Goal: Transaction & Acquisition: Book appointment/travel/reservation

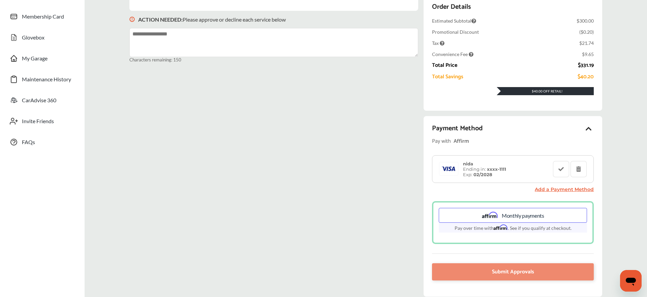
scroll to position [131, 0]
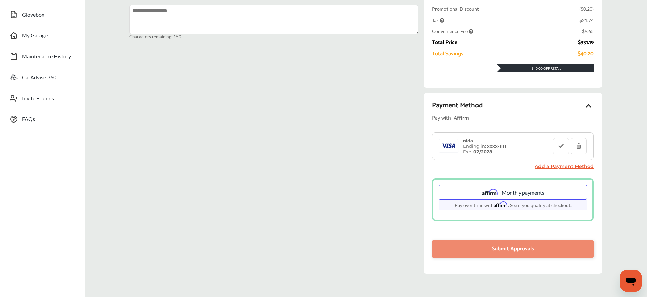
click at [508, 142] on div "nida Ending in: xxxx- 1111 Exp: 02/2028" at bounding box center [485, 146] width 50 height 16
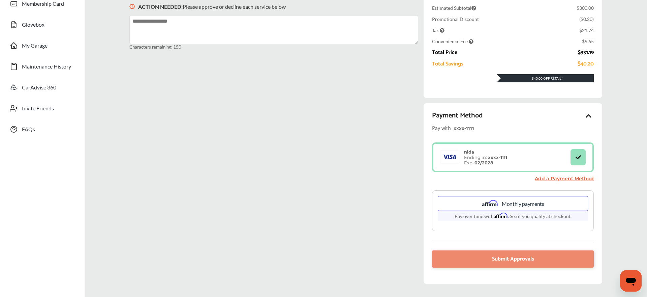
scroll to position [102, 0]
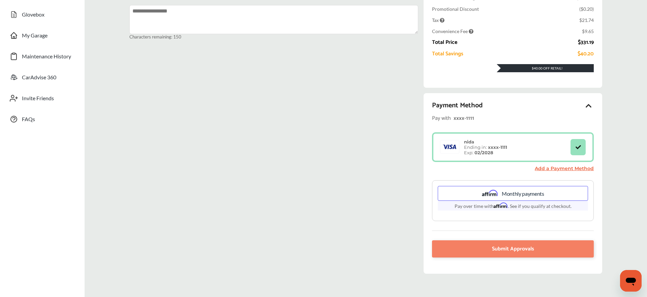
click at [509, 154] on span "Submit Approvals" at bounding box center [513, 248] width 42 height 9
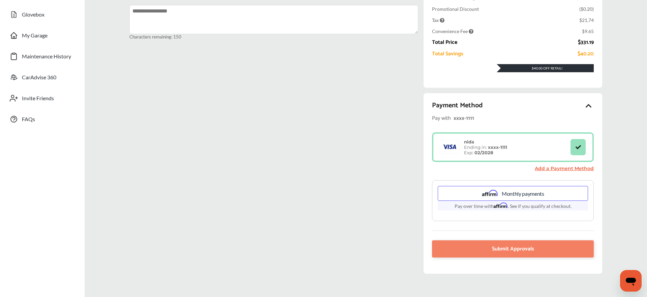
click at [509, 154] on span "Submit Approvals" at bounding box center [513, 248] width 42 height 9
click at [507, 154] on span "Submit Approvals" at bounding box center [513, 248] width 42 height 9
click at [514, 140] on div "nida Ending in: xxxx- 1111 Exp: 02/2028" at bounding box center [505, 147] width 132 height 16
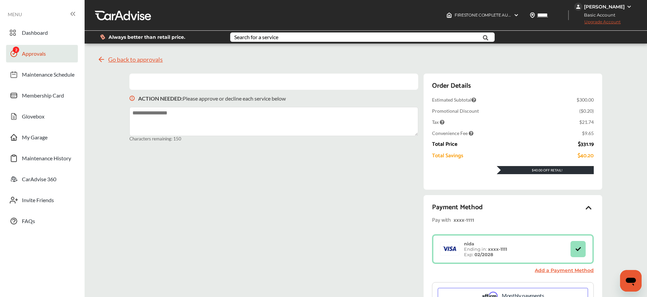
click at [121, 62] on span "Go back to approvals" at bounding box center [135, 59] width 55 height 7
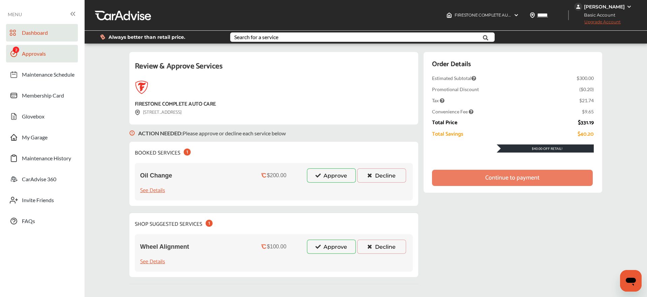
click at [38, 37] on span "Dashboard" at bounding box center [35, 33] width 26 height 9
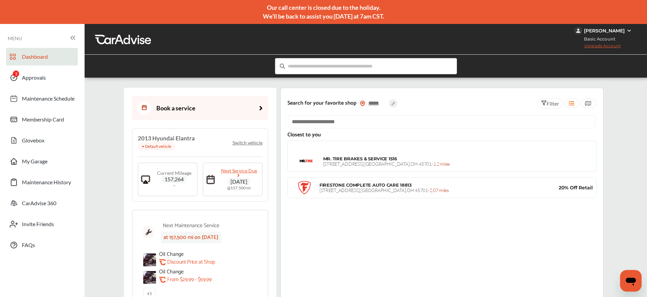
click at [627, 31] on img at bounding box center [629, 30] width 5 height 5
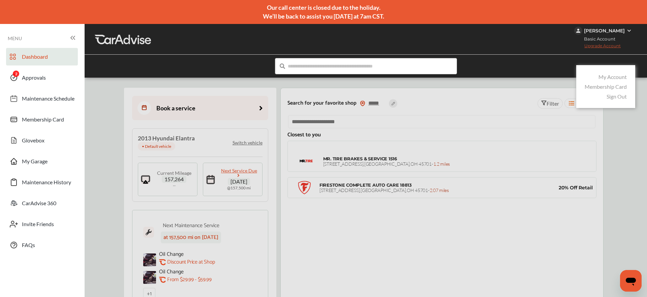
click at [609, 98] on link "Sign Out" at bounding box center [617, 96] width 20 height 6
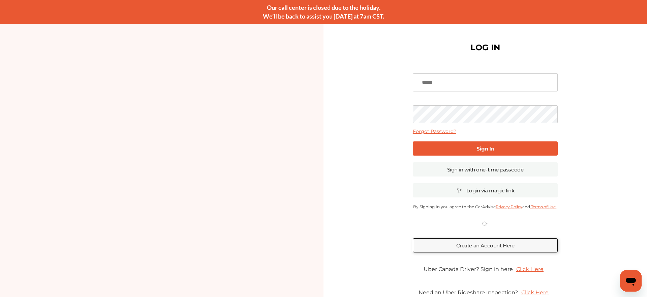
type input "**********"
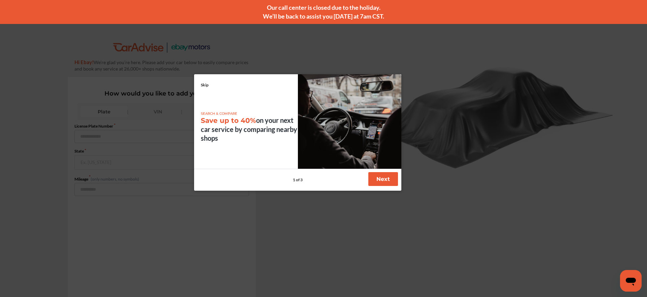
click at [390, 181] on button "Next" at bounding box center [383, 179] width 30 height 14
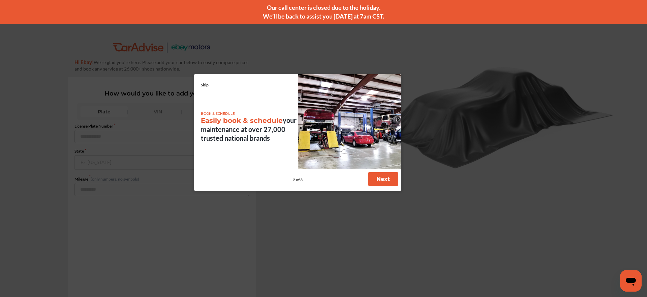
click at [390, 181] on button "Next" at bounding box center [383, 179] width 30 height 14
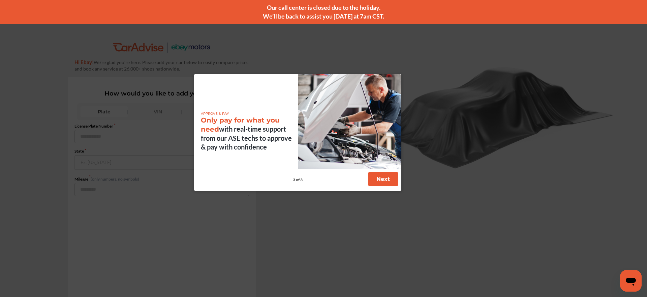
click at [390, 181] on button "Next" at bounding box center [383, 179] width 30 height 14
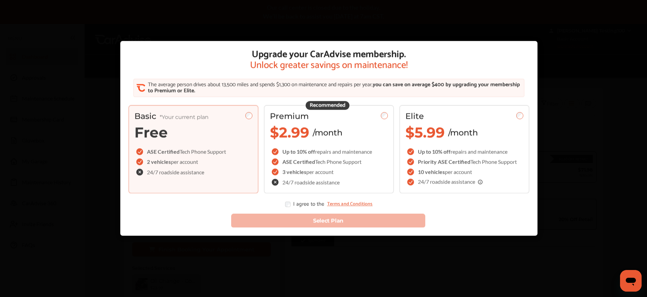
click at [171, 176] on div "24/7 roadside assistance" at bounding box center [180, 172] width 93 height 10
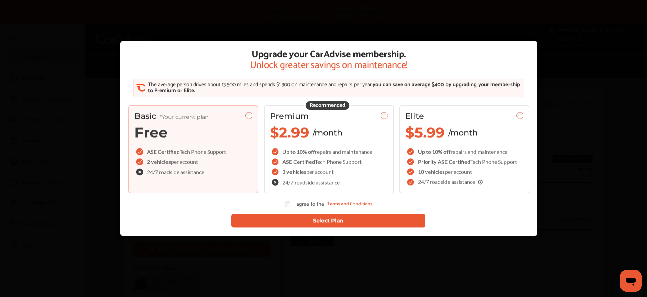
click at [299, 222] on button "Select Plan" at bounding box center [328, 221] width 194 height 14
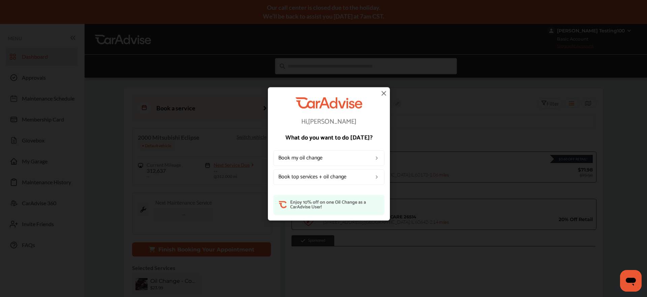
click at [387, 93] on img at bounding box center [384, 93] width 8 height 8
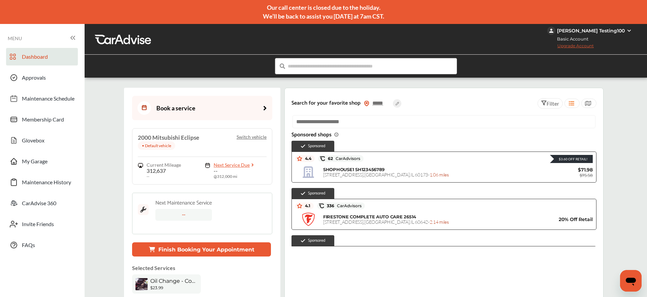
click at [181, 215] on div "--" at bounding box center [183, 215] width 57 height 12
click at [165, 282] on span "Oil Change - Conventional" at bounding box center [173, 280] width 47 height 6
click at [204, 248] on button "Finish Booking Your Appointment" at bounding box center [201, 249] width 139 height 14
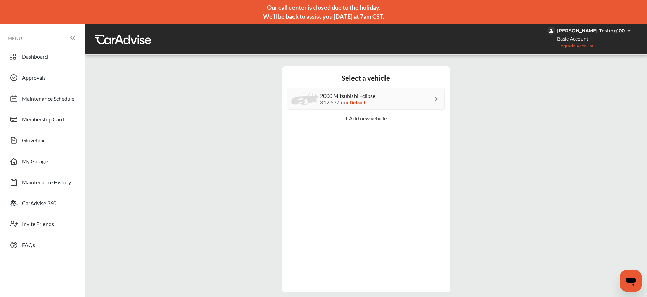
click at [388, 99] on div "2000 Mitsubishi Eclipse 312,637 mi • Default" at bounding box center [366, 99] width 158 height 22
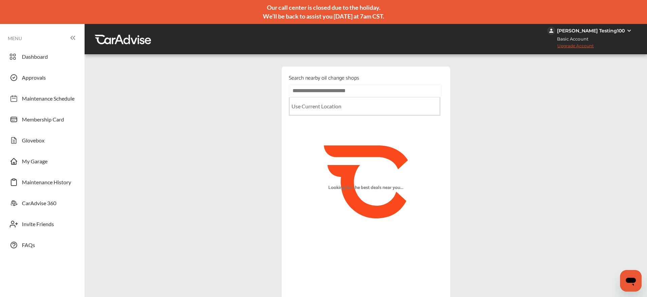
click at [377, 95] on input "text" at bounding box center [365, 90] width 153 height 13
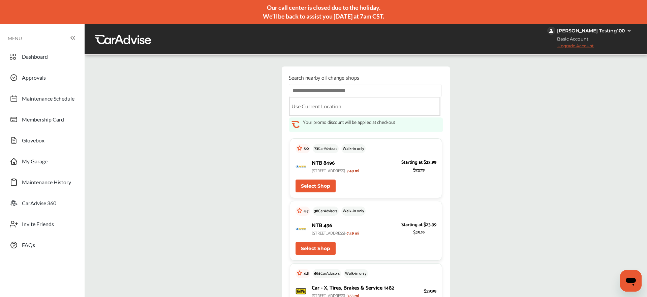
click at [326, 186] on button "Select Shop" at bounding box center [316, 185] width 40 height 13
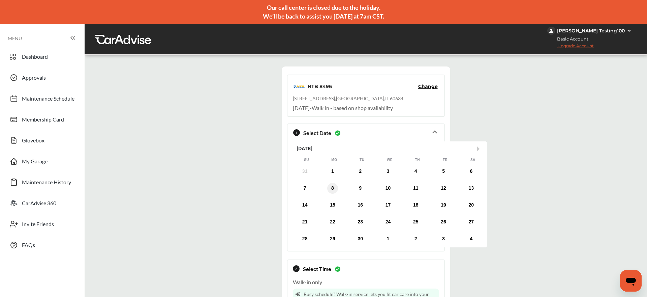
click at [330, 189] on div "8" at bounding box center [332, 188] width 11 height 11
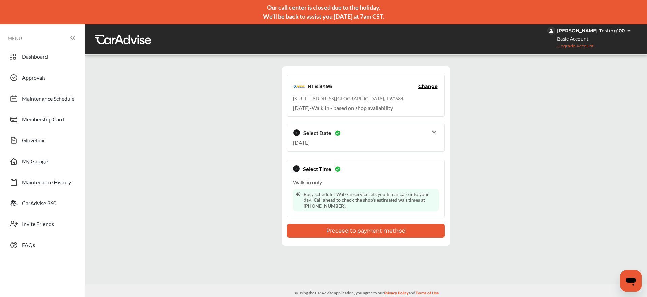
scroll to position [2, 0]
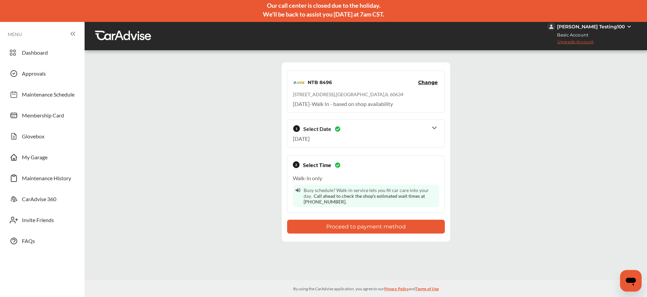
click at [356, 230] on button "Proceed to payment method" at bounding box center [366, 226] width 158 height 14
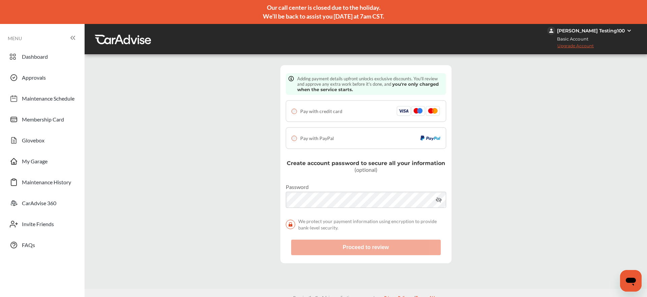
click at [296, 114] on div "Pay with credit card" at bounding box center [317, 111] width 51 height 7
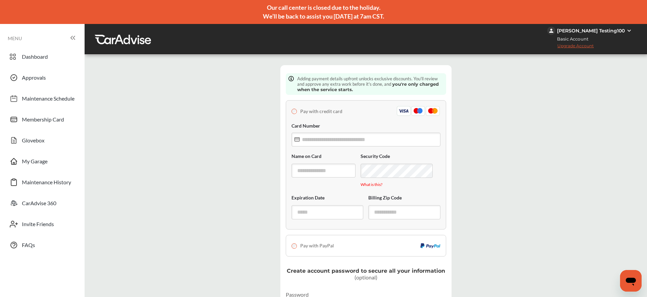
scroll to position [79, 0]
click at [327, 132] on input "text" at bounding box center [366, 139] width 149 height 14
type input "**********"
click at [324, 163] on input "text" at bounding box center [324, 170] width 64 height 14
type input "****"
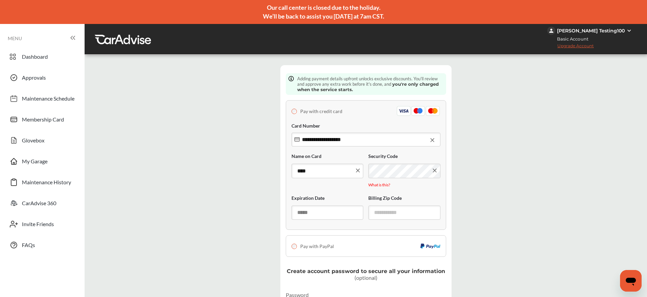
click at [337, 205] on input "text" at bounding box center [328, 212] width 72 height 14
type input "*****"
click at [408, 205] on input "text" at bounding box center [404, 212] width 72 height 14
type input "*****"
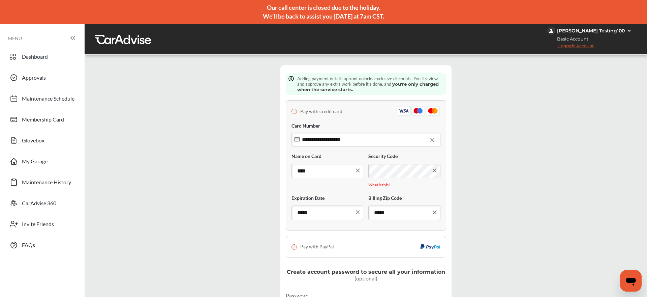
click at [260, 206] on div "**********" at bounding box center [365, 218] width 559 height 317
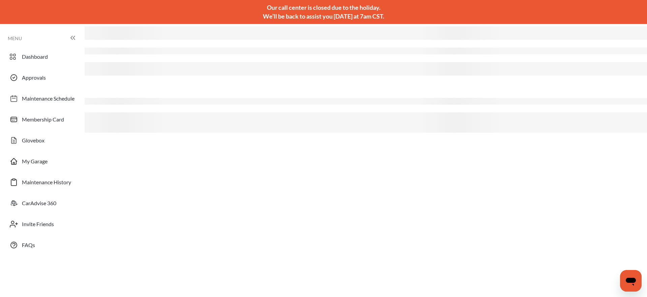
scroll to position [0, 0]
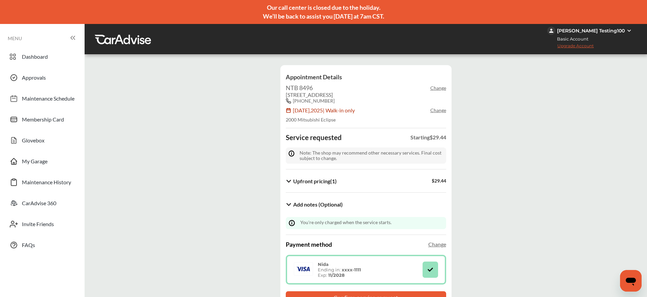
scroll to position [66, 0]
click at [347, 291] on button "Confirm service request" at bounding box center [366, 298] width 160 height 14
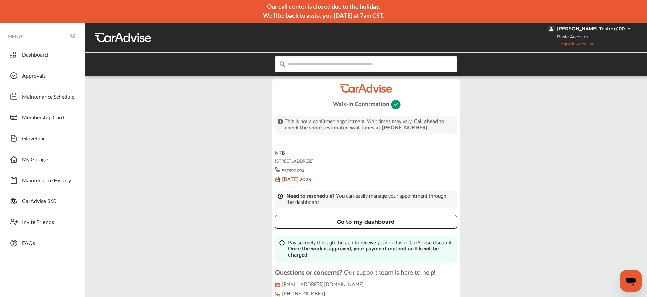
scroll to position [33, 0]
click at [362, 219] on div "Go to my dashboard" at bounding box center [366, 221] width 166 height 5
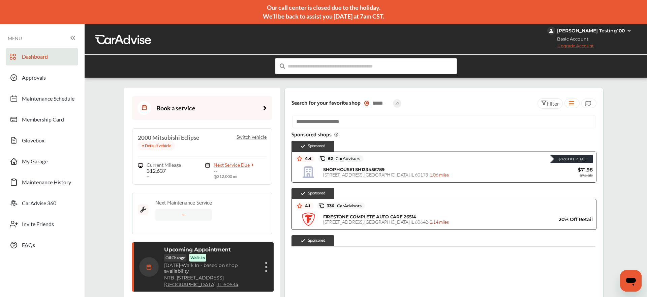
scroll to position [76, 0]
click at [266, 266] on figure at bounding box center [266, 267] width 2 height 2
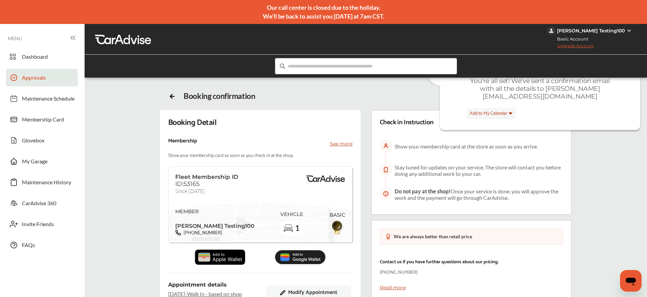
click at [28, 79] on span "Approvals" at bounding box center [34, 78] width 24 height 9
